Goal: Information Seeking & Learning: Learn about a topic

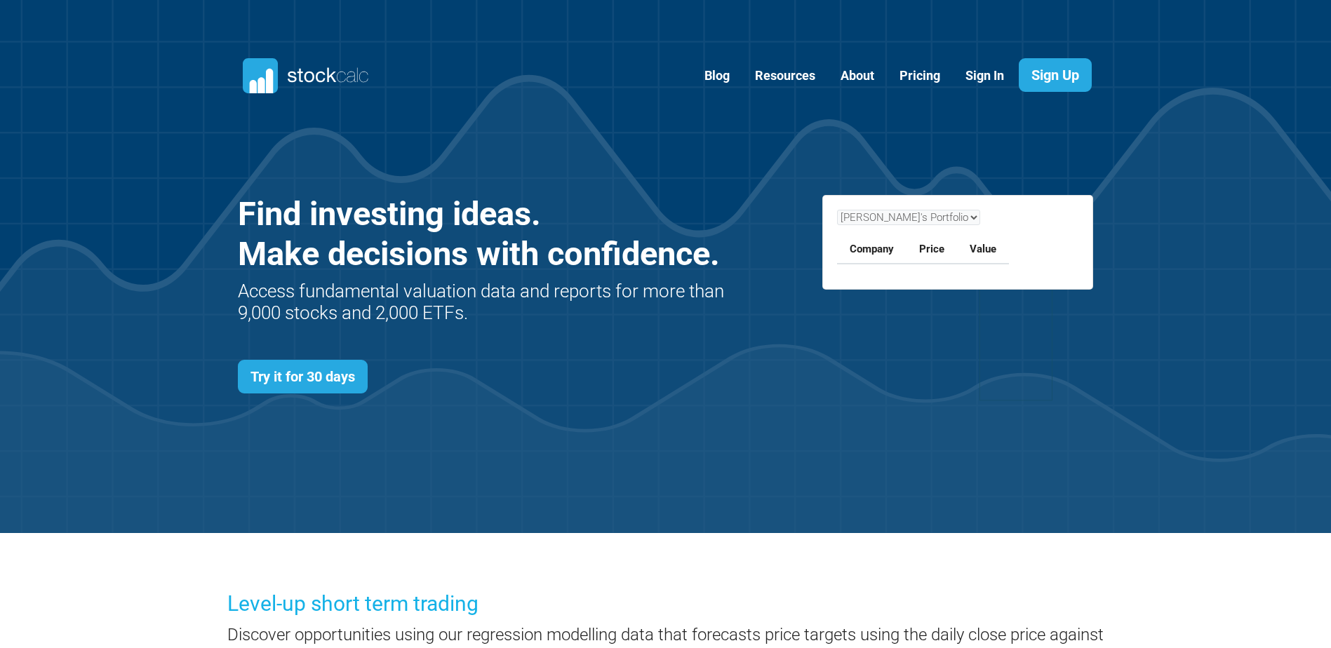
scroll to position [610, 898]
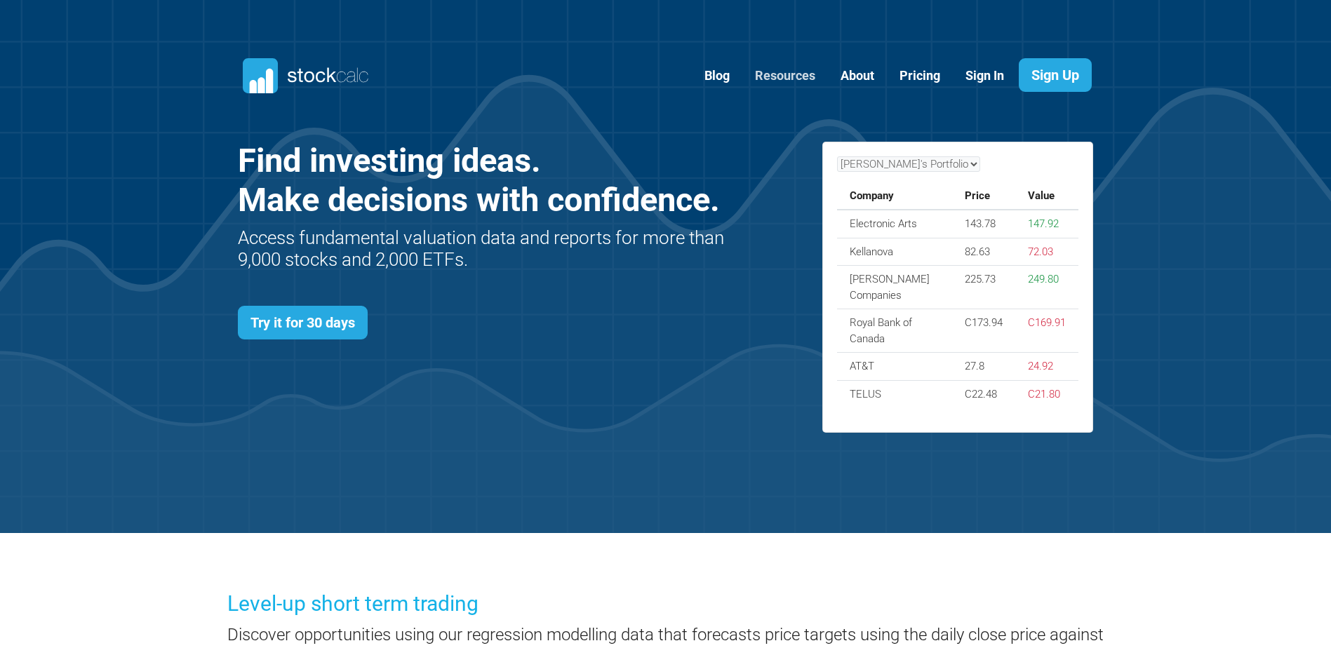
click at [787, 76] on link "Resources" at bounding box center [784, 76] width 81 height 34
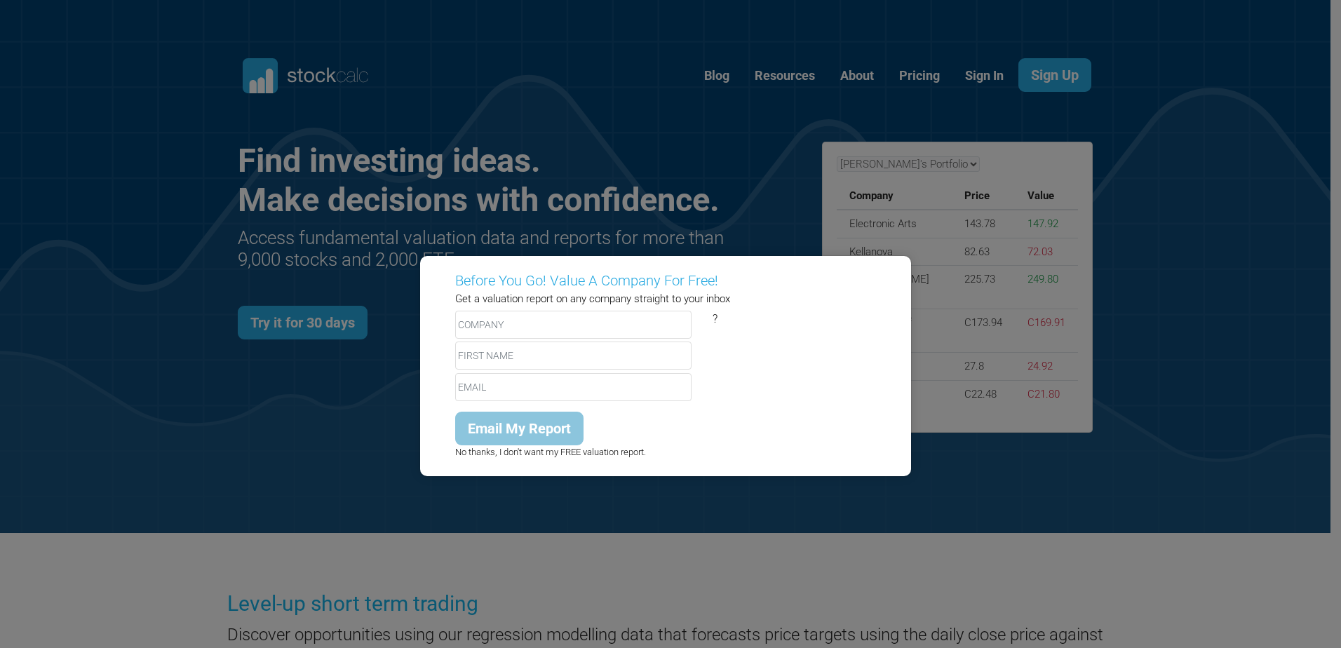
click at [1254, 152] on div "Before You Go! Value A Company For Free! Get a valuation report on any company …" at bounding box center [670, 324] width 1341 height 648
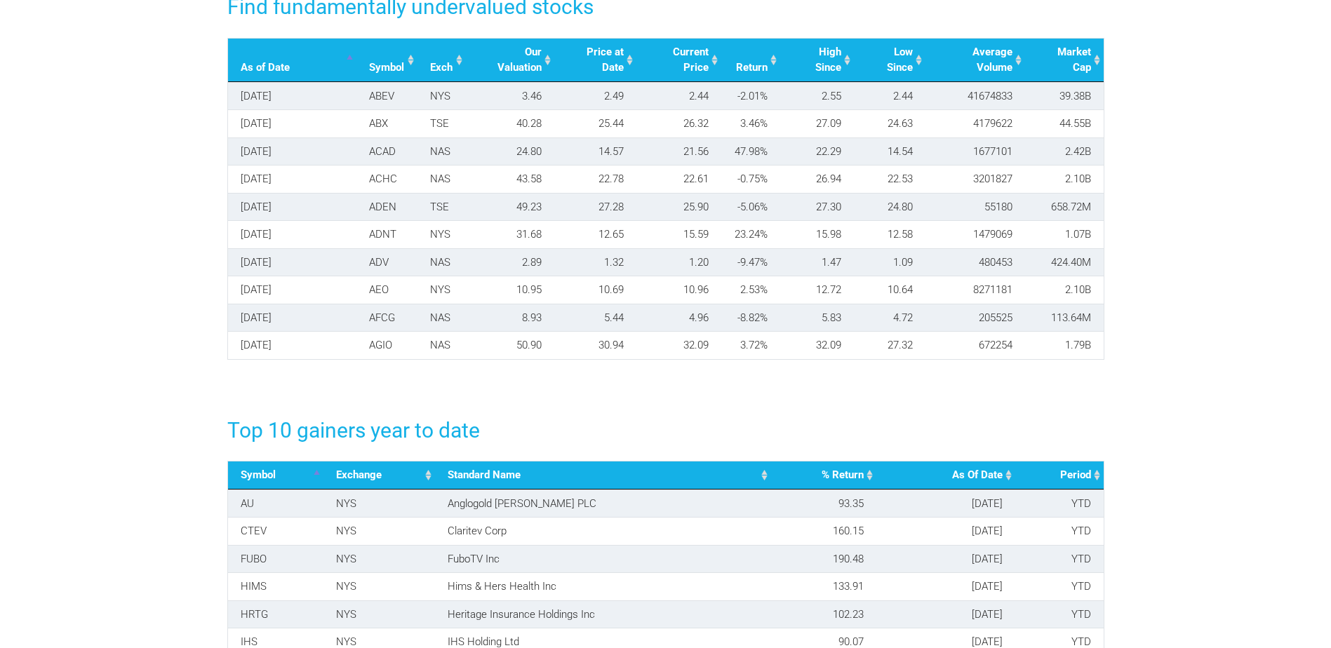
scroll to position [1965, 0]
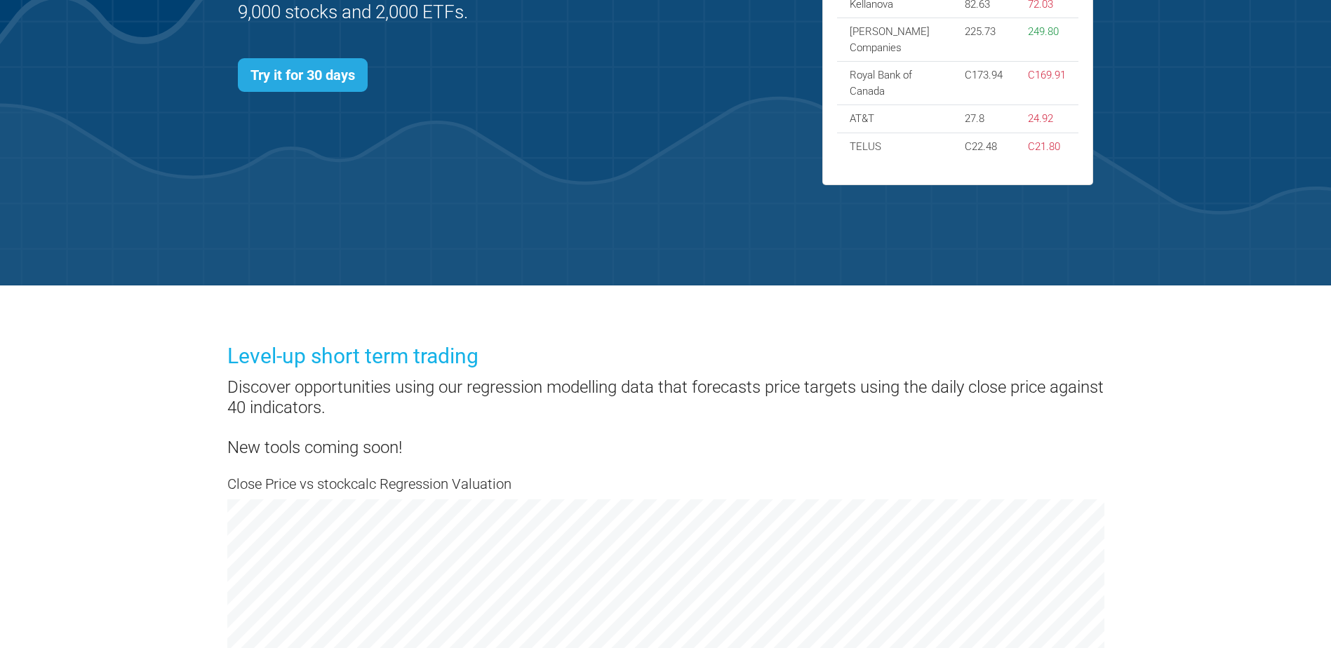
scroll to position [0, 0]
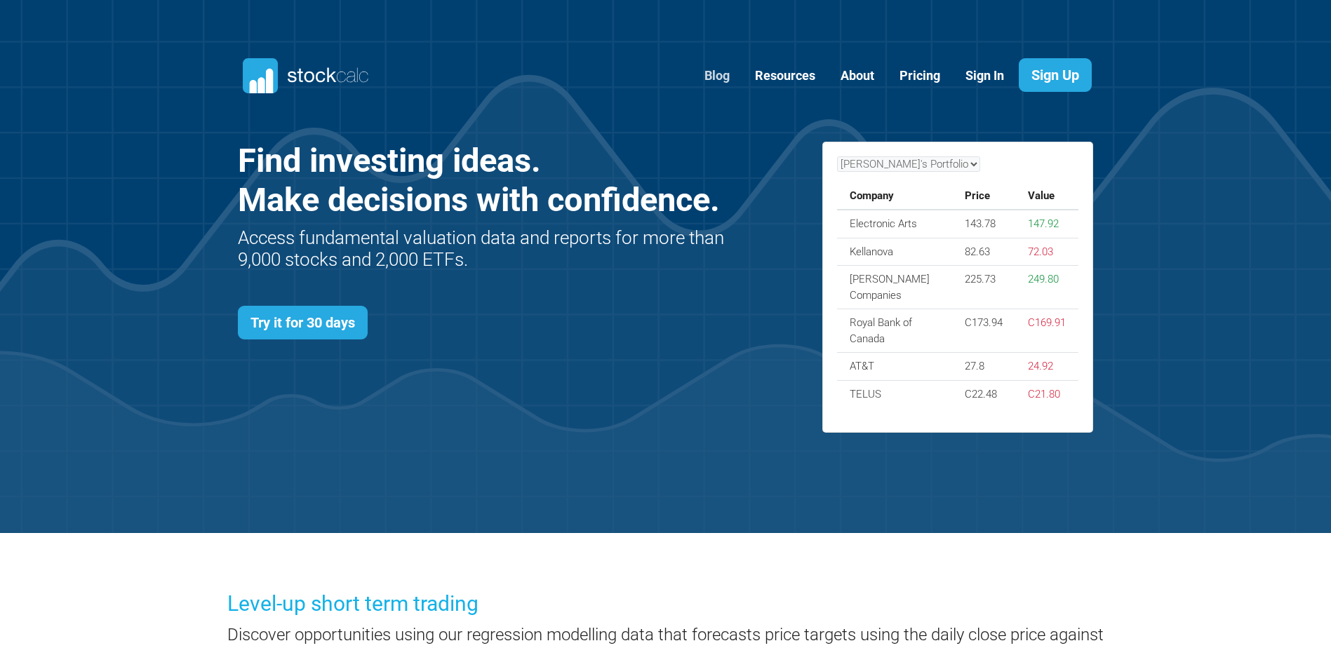
click at [723, 74] on link "Blog" at bounding box center [717, 76] width 46 height 34
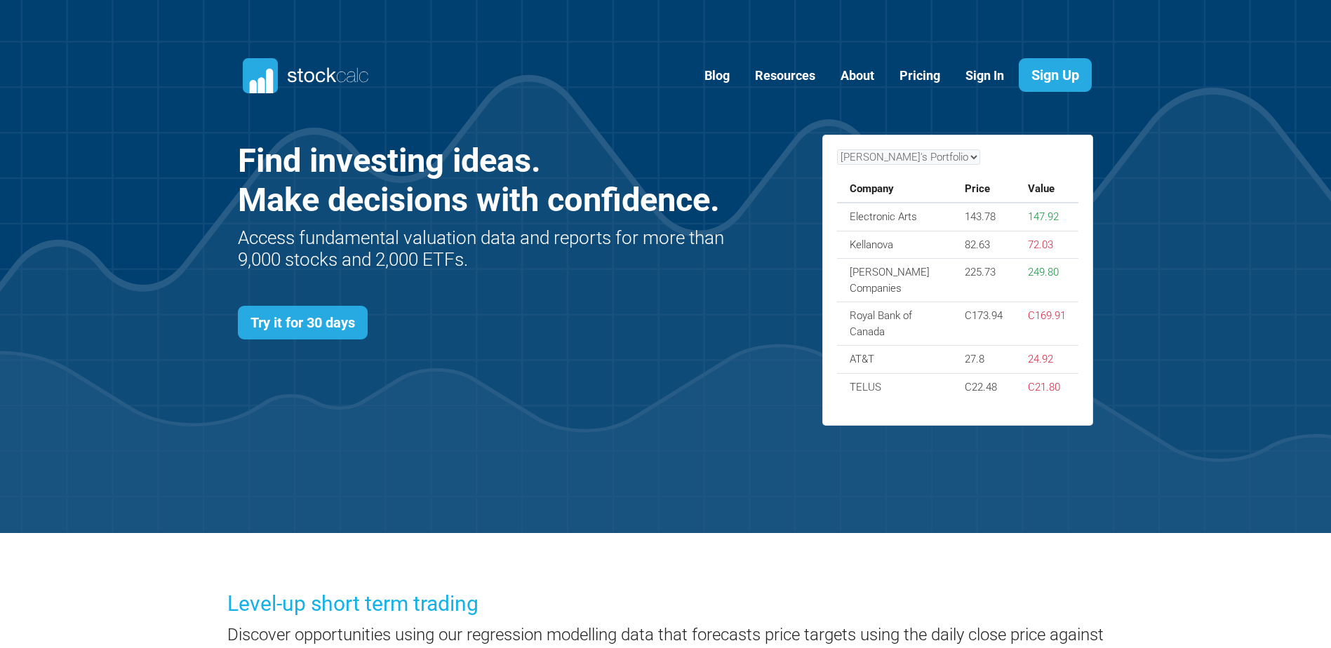
click at [900, 178] on div "[PERSON_NAME]'s Portfolio Company Price Value Electronic Arts 143.78 147.92 Kel…" at bounding box center [958, 275] width 242 height 252
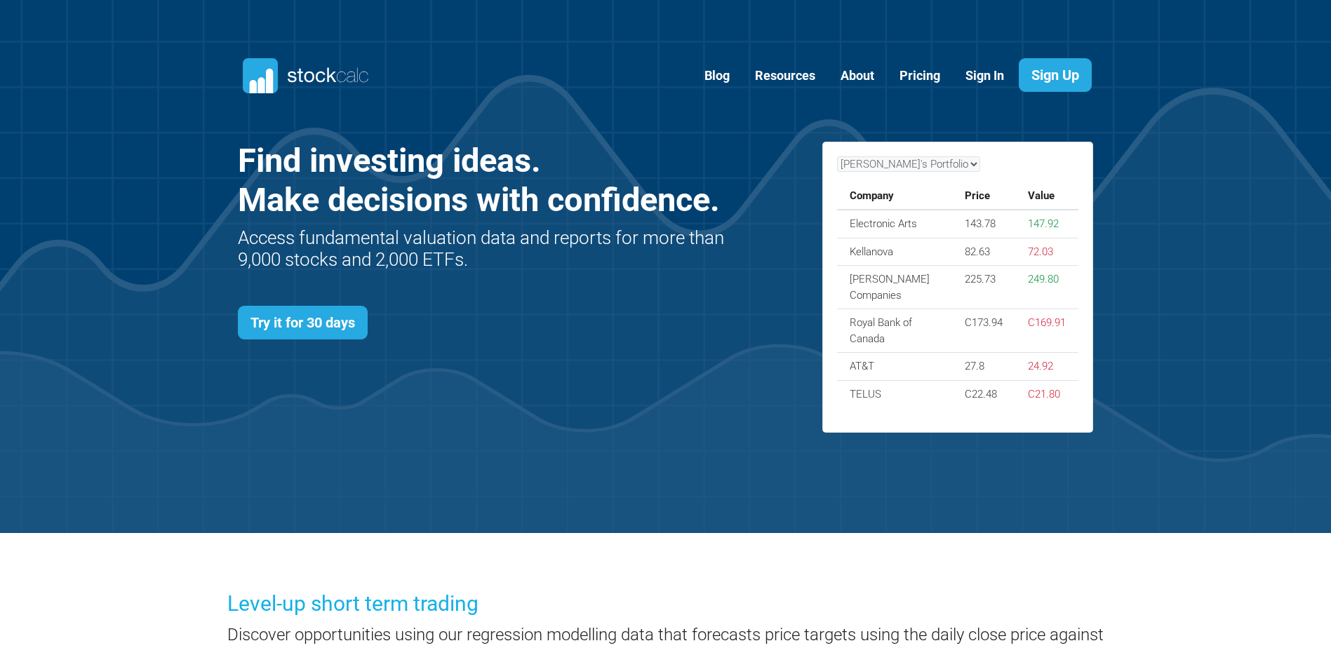
click at [1145, 203] on section "Blog" at bounding box center [665, 266] width 1331 height 533
